Goal: Information Seeking & Learning: Find specific fact

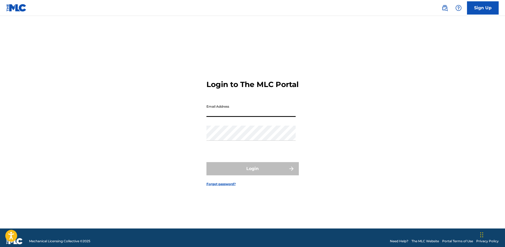
click at [230, 117] on input "Email Address" at bounding box center [250, 109] width 89 height 15
click at [233, 115] on input "Email Address" at bounding box center [250, 109] width 89 height 15
click at [219, 116] on input "Email Address" at bounding box center [250, 109] width 89 height 15
click at [141, 117] on div "Login to The MLC Portal Email Address Password Login Forgot password?" at bounding box center [253, 128] width 370 height 199
click at [227, 117] on input "Email Address" at bounding box center [250, 109] width 89 height 15
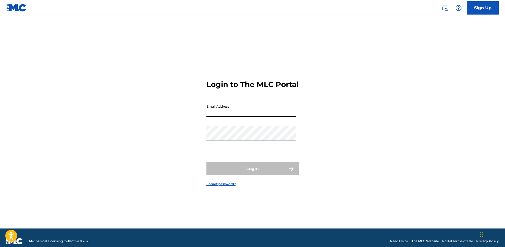
type input "[EMAIL_ADDRESS][DOMAIN_NAME]"
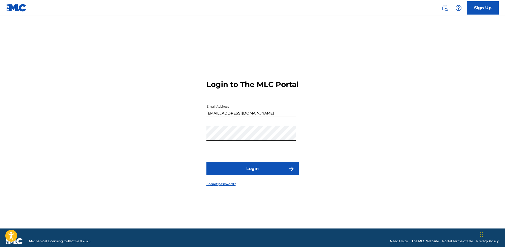
click at [255, 175] on button "Login" at bounding box center [252, 168] width 92 height 13
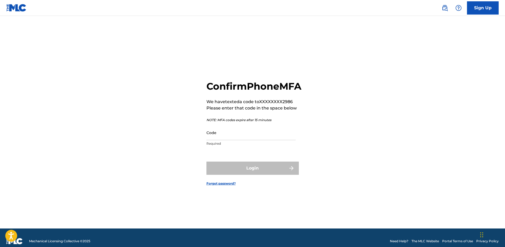
click at [237, 140] on input "Code" at bounding box center [250, 132] width 89 height 15
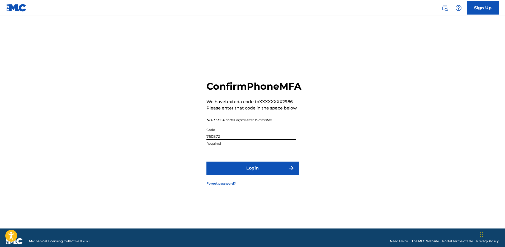
type input "760872"
click at [206, 161] on button "Login" at bounding box center [252, 167] width 92 height 13
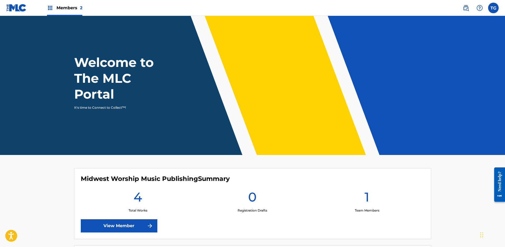
click at [15, 6] on img at bounding box center [16, 8] width 20 height 8
click at [13, 5] on img at bounding box center [16, 8] width 20 height 8
click at [15, 8] on img at bounding box center [16, 8] width 20 height 8
click at [68, 7] on span "Members 2" at bounding box center [69, 8] width 26 height 6
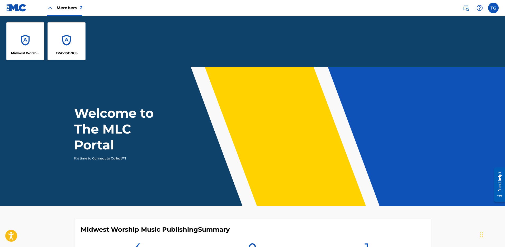
click at [22, 7] on img at bounding box center [16, 8] width 20 height 8
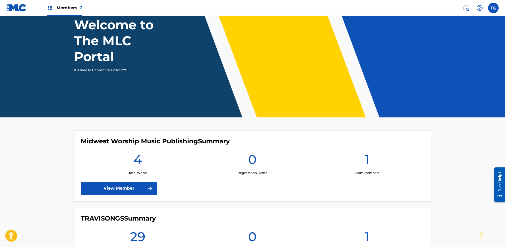
scroll to position [101, 0]
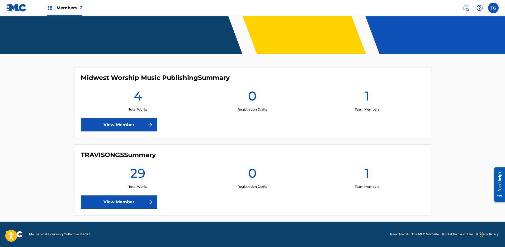
click at [131, 203] on link "View Member" at bounding box center [119, 201] width 77 height 13
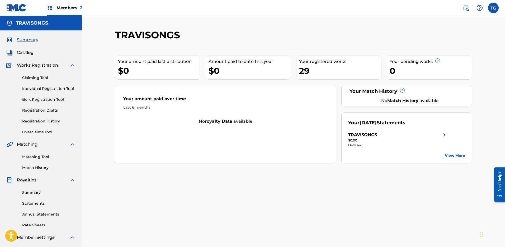
click at [468, 9] on img at bounding box center [466, 8] width 6 height 6
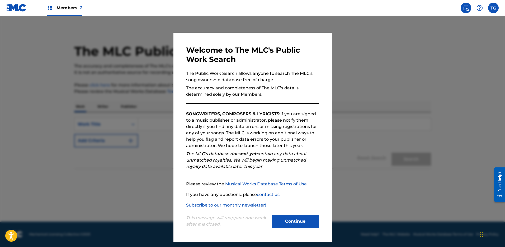
click at [300, 225] on button "Continue" at bounding box center [296, 220] width 48 height 13
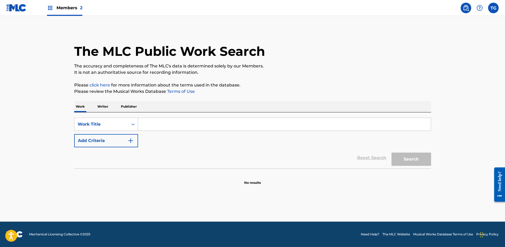
click at [152, 122] on input "Search Form" at bounding box center [284, 124] width 293 height 13
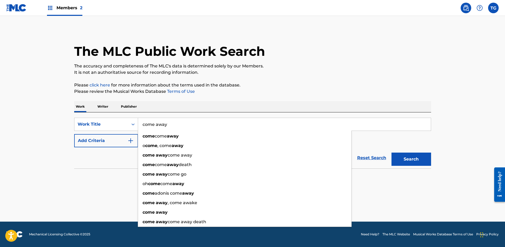
type input "come away"
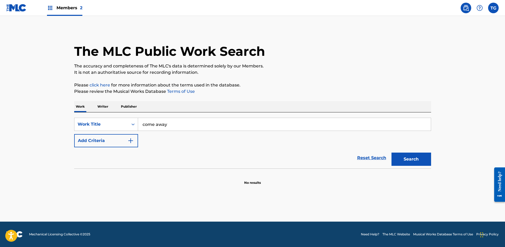
click at [114, 138] on button "Add Criteria" at bounding box center [106, 140] width 64 height 13
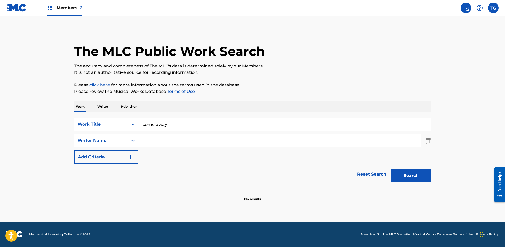
click at [156, 139] on input "Search Form" at bounding box center [279, 140] width 283 height 13
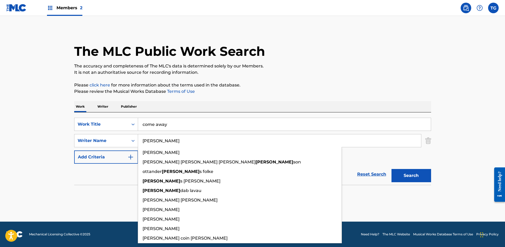
click at [392, 169] on button "Search" at bounding box center [412, 175] width 40 height 13
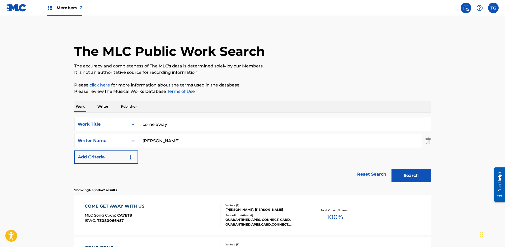
click at [174, 139] on input "[PERSON_NAME]" at bounding box center [279, 140] width 283 height 13
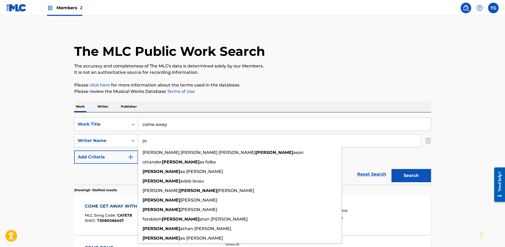
type input "j"
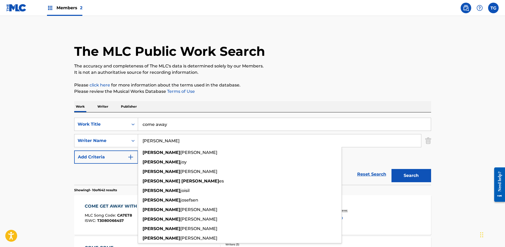
type input "[PERSON_NAME]"
click at [392, 169] on button "Search" at bounding box center [412, 175] width 40 height 13
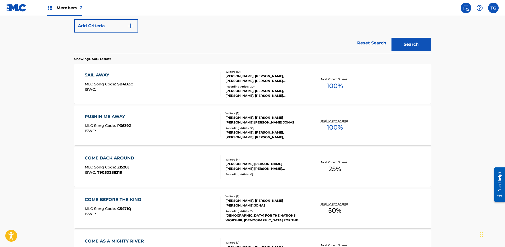
click at [42, 107] on main "The MLC Public Work Search The accuracy and completeness of The MLC's data is d…" at bounding box center [252, 91] width 505 height 412
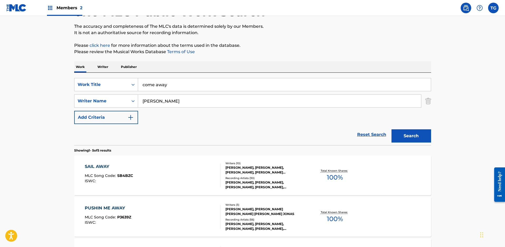
scroll to position [39, 0]
click at [150, 89] on input "come away" at bounding box center [284, 84] width 293 height 13
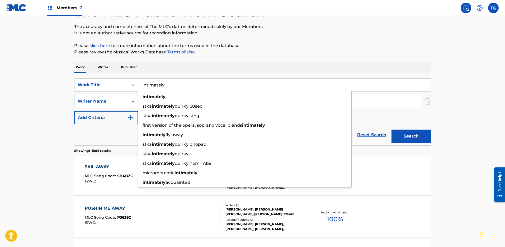
type input "intimately"
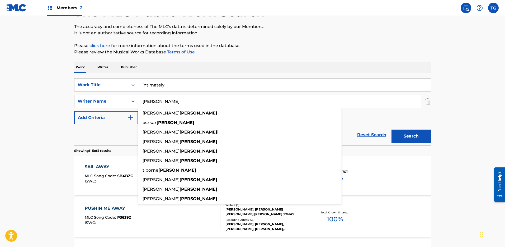
type input "[PERSON_NAME]"
click at [392, 129] on button "Search" at bounding box center [412, 135] width 40 height 13
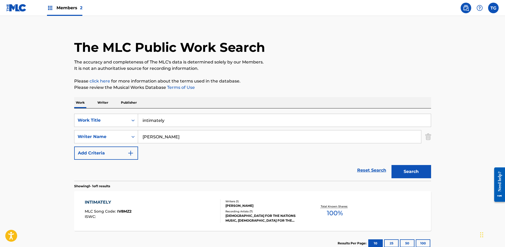
scroll to position [41, 0]
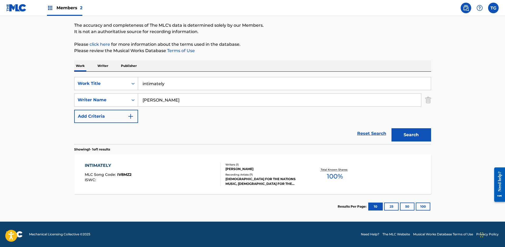
click at [151, 183] on div "INTIMATELY MLC Song Code : IV8MZ2 ISWC :" at bounding box center [153, 174] width 136 height 24
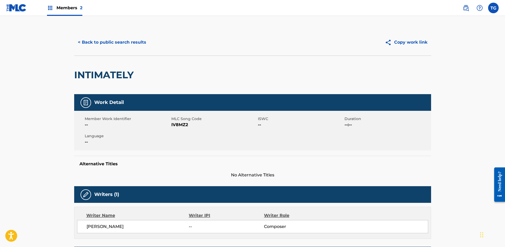
click at [179, 124] on span "IV8MZ2" at bounding box center [213, 124] width 85 height 6
copy span "IV8MZ2"
click at [464, 8] on img at bounding box center [466, 8] width 6 height 6
